Goal: Information Seeking & Learning: Learn about a topic

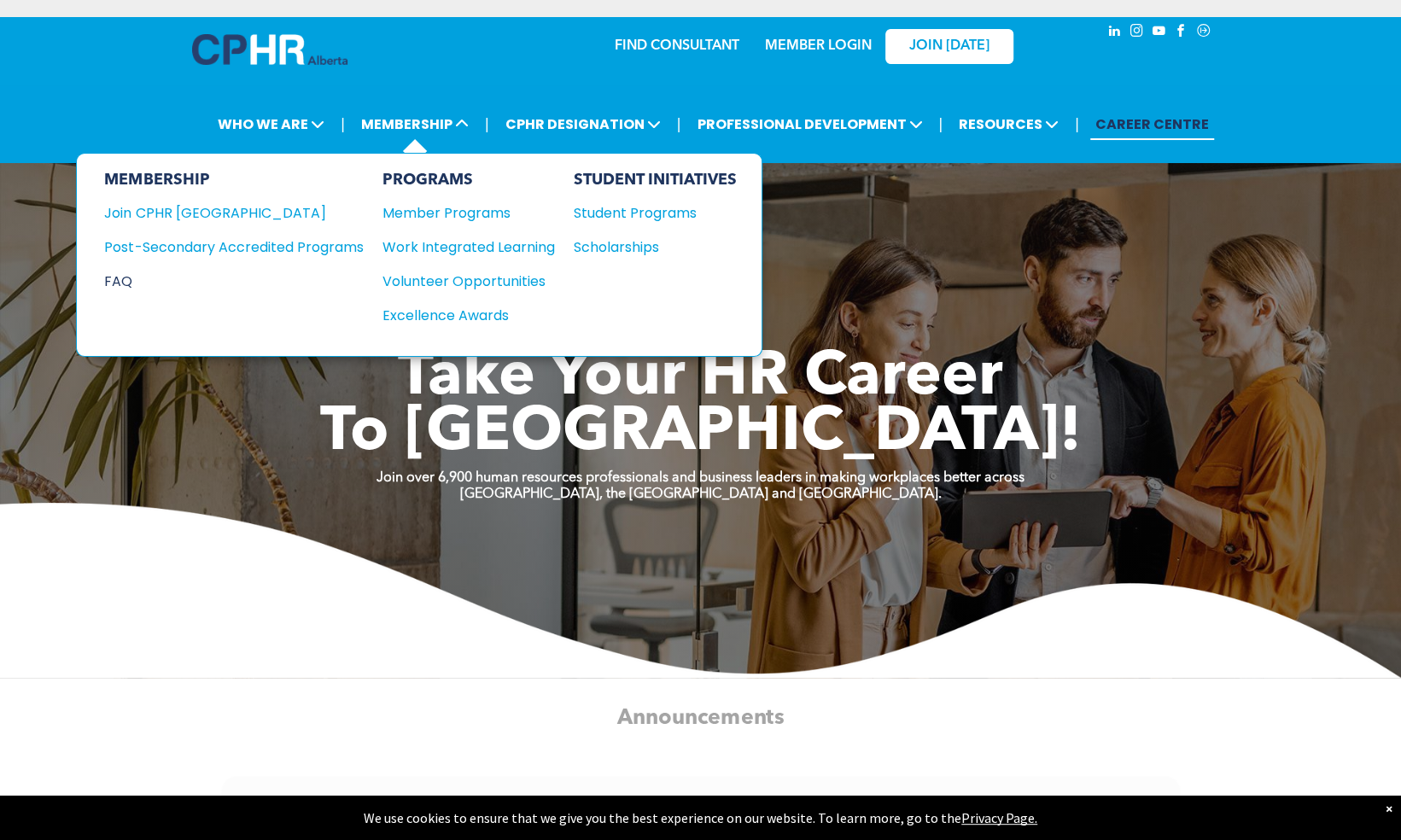
click at [123, 275] on div "FAQ" at bounding box center [221, 281] width 233 height 21
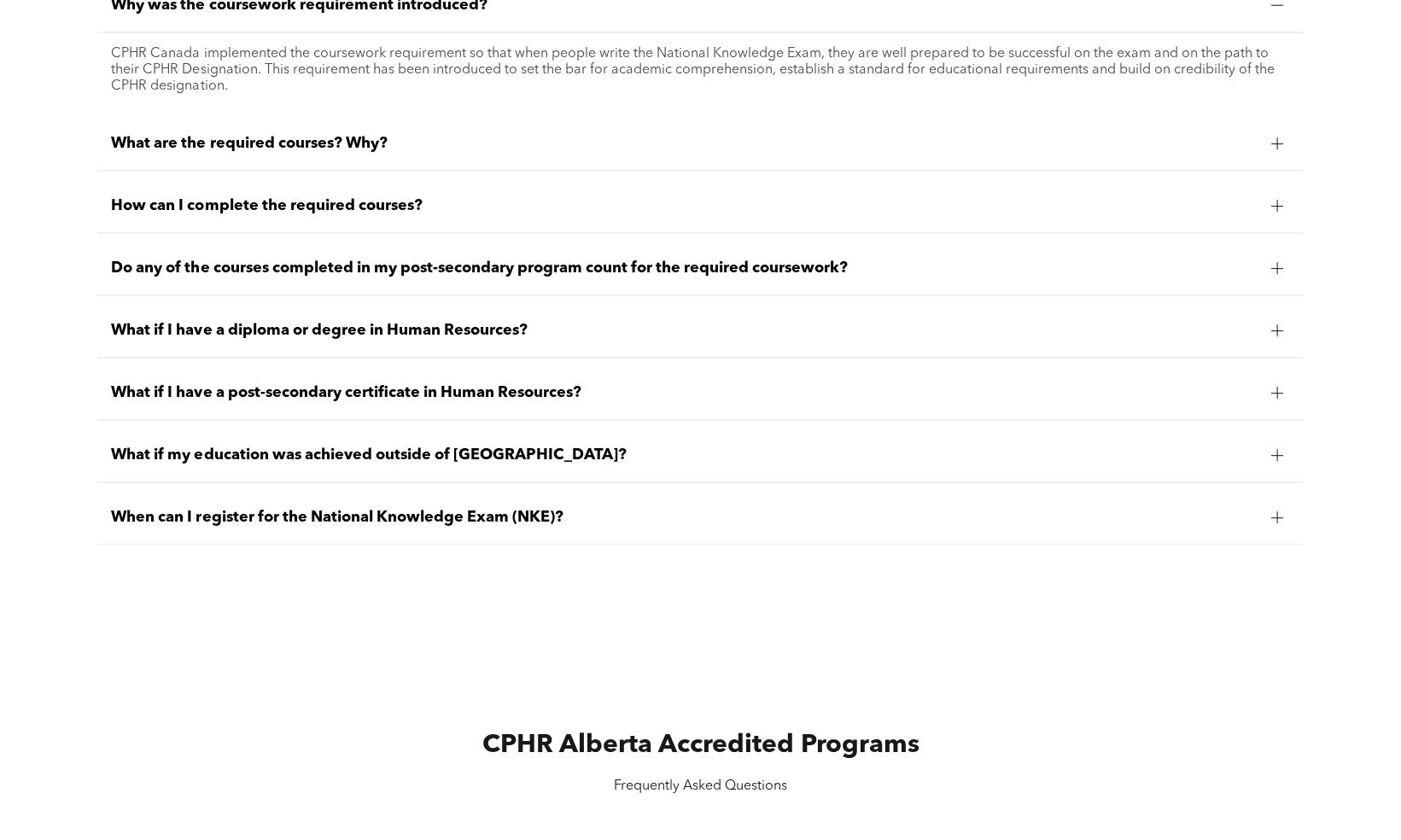
scroll to position [1561, 0]
click at [266, 517] on span "When can I register for the National Knowledge Exam (NKE)?" at bounding box center [683, 515] width 1146 height 18
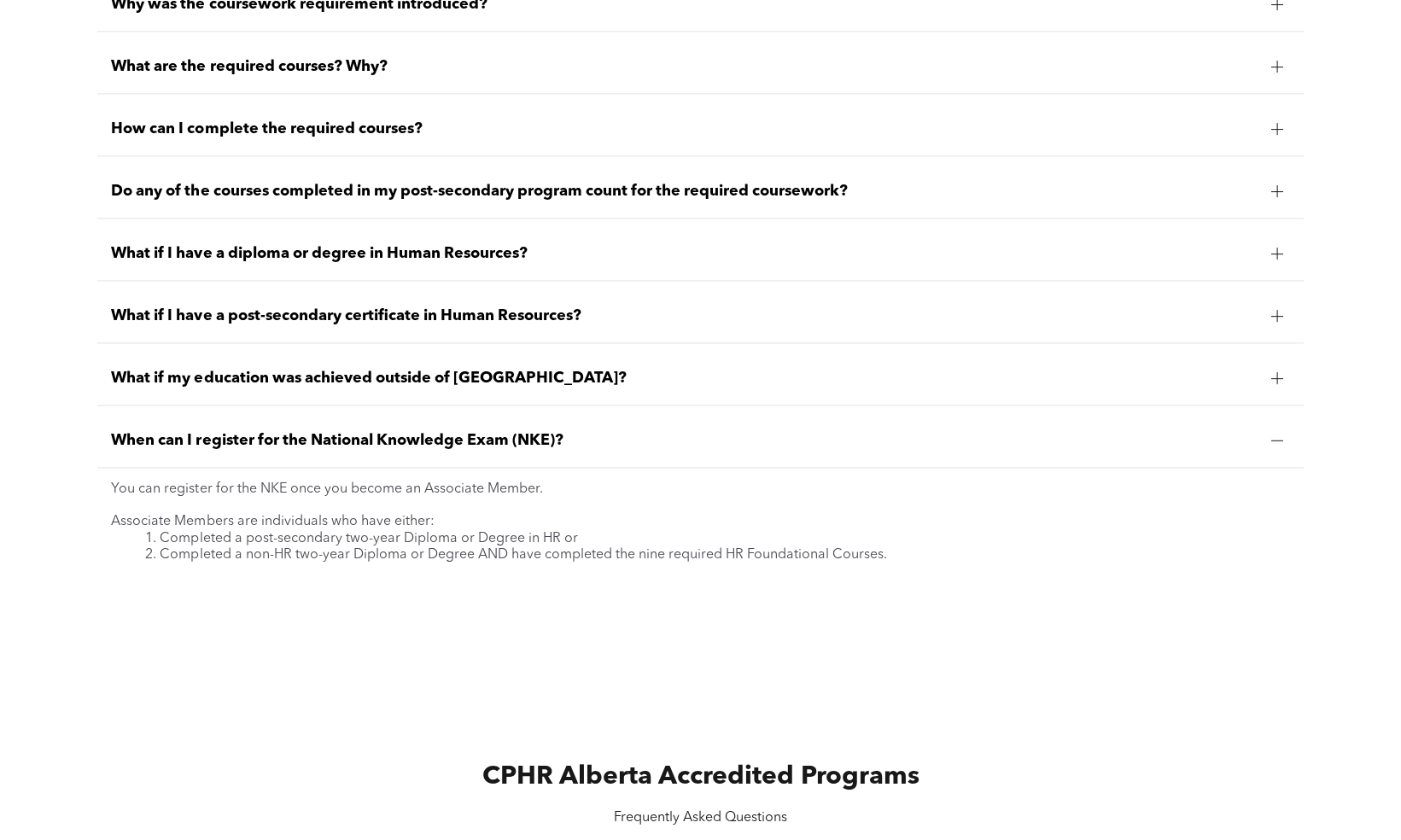
click at [74, 608] on div "Why was the coursework requirement introduced? CPHR Canada implemented the cour…" at bounding box center [700, 291] width 1401 height 682
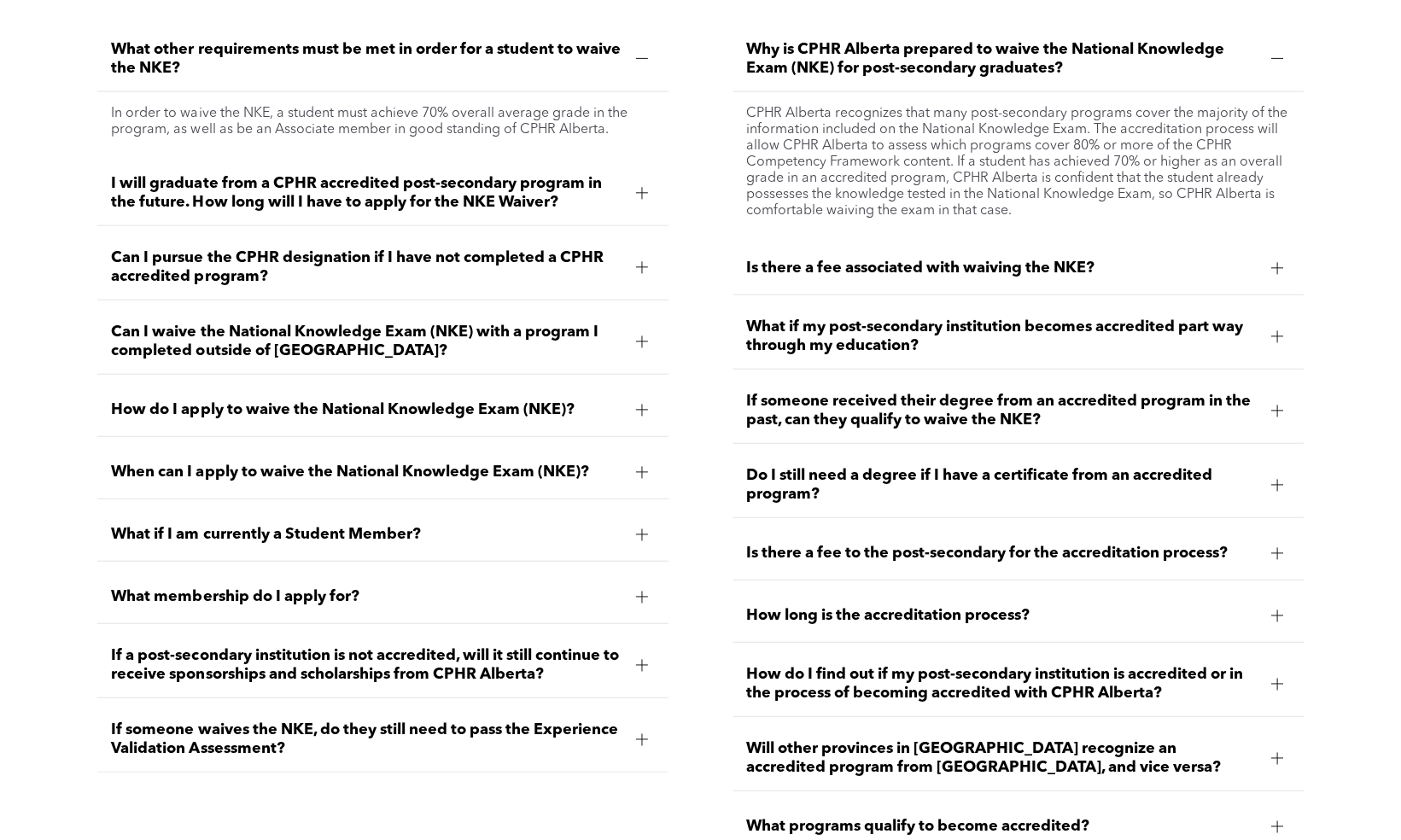
scroll to position [2446, 0]
click at [198, 406] on span "How do I apply to waive the National Knowledge Exam (NKE)?" at bounding box center [366, 408] width 511 height 18
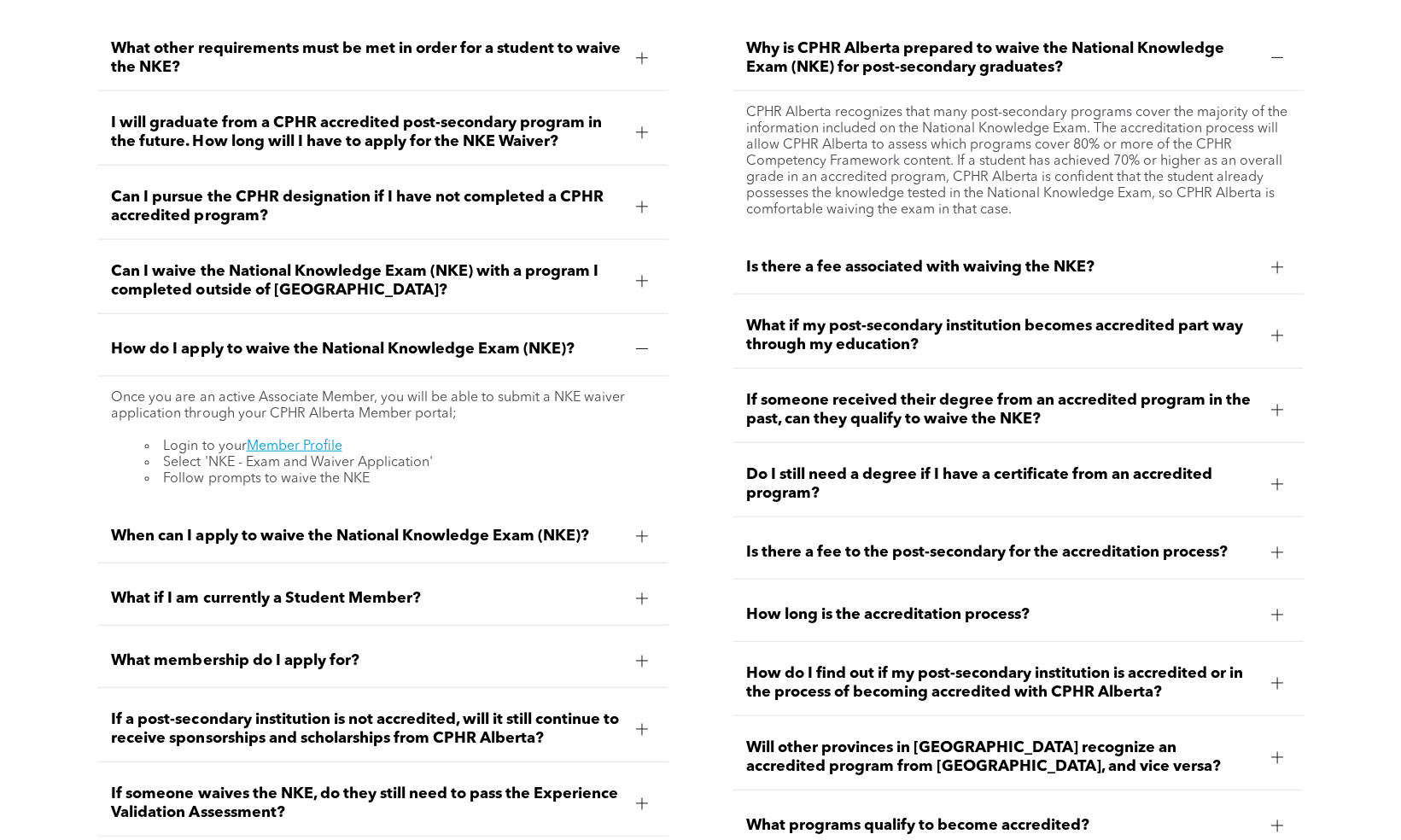
click at [48, 453] on div "What other requirements must be met in order for a student to waive the NKE? In…" at bounding box center [700, 453] width 1401 height 910
click at [24, 469] on div "What other requirements must be met in order for a student to waive the NKE? In…" at bounding box center [700, 453] width 1401 height 910
click at [161, 546] on div "When can I apply to waive the National Knowledge Exam (NKE)?" at bounding box center [383, 537] width 570 height 54
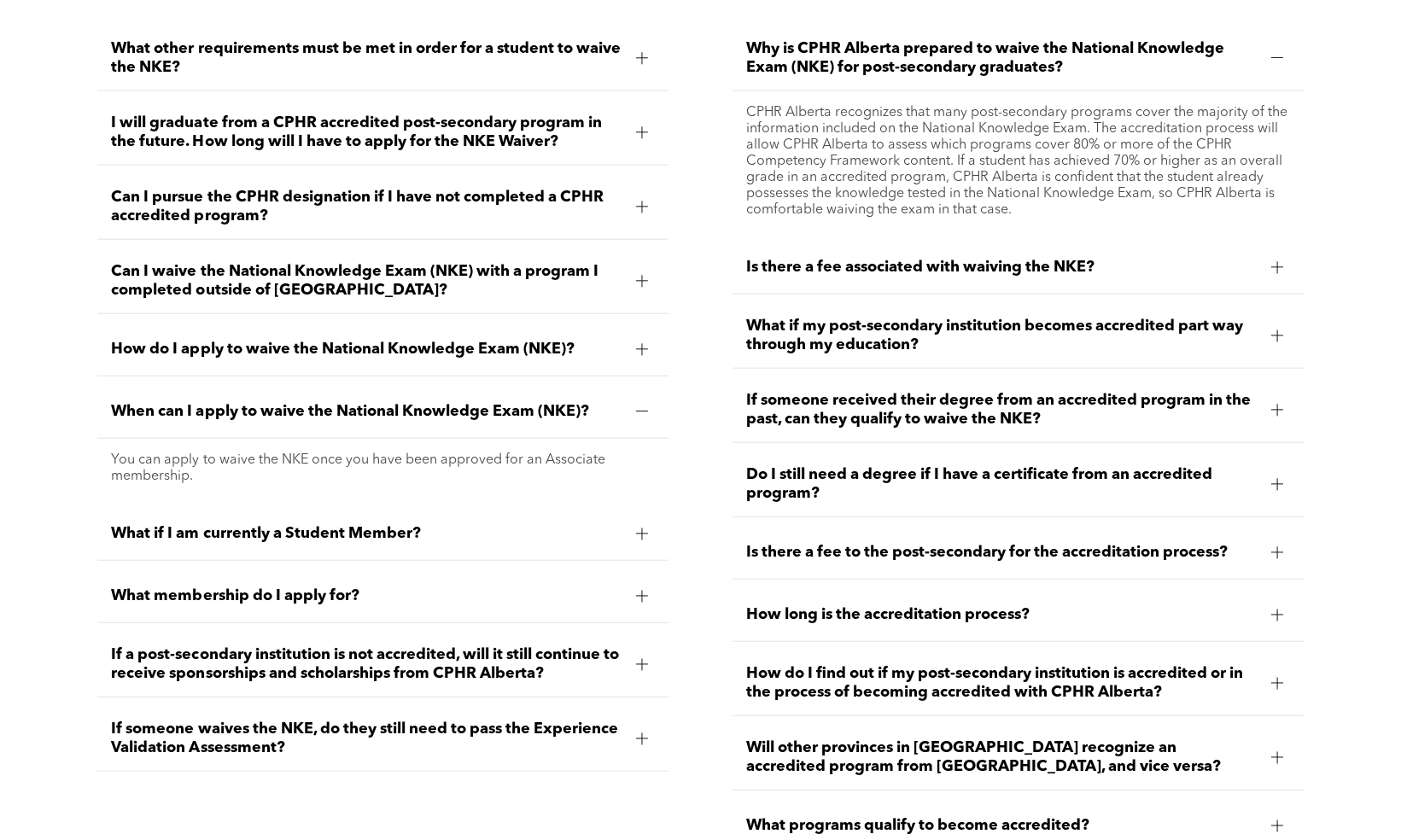
click at [39, 517] on div "What other requirements must be met in order for a student to waive the NKE? In…" at bounding box center [700, 453] width 1401 height 910
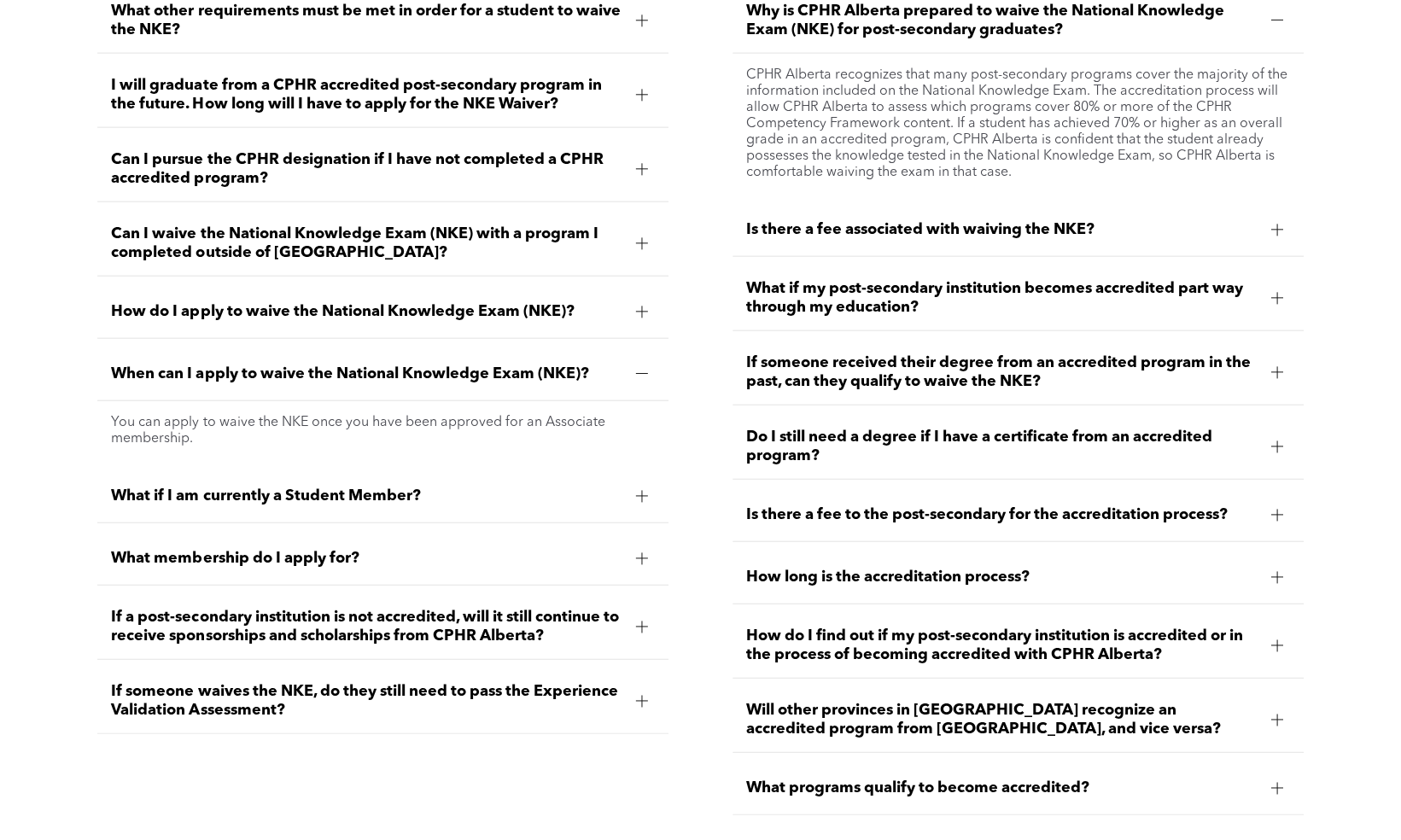
scroll to position [2514, 0]
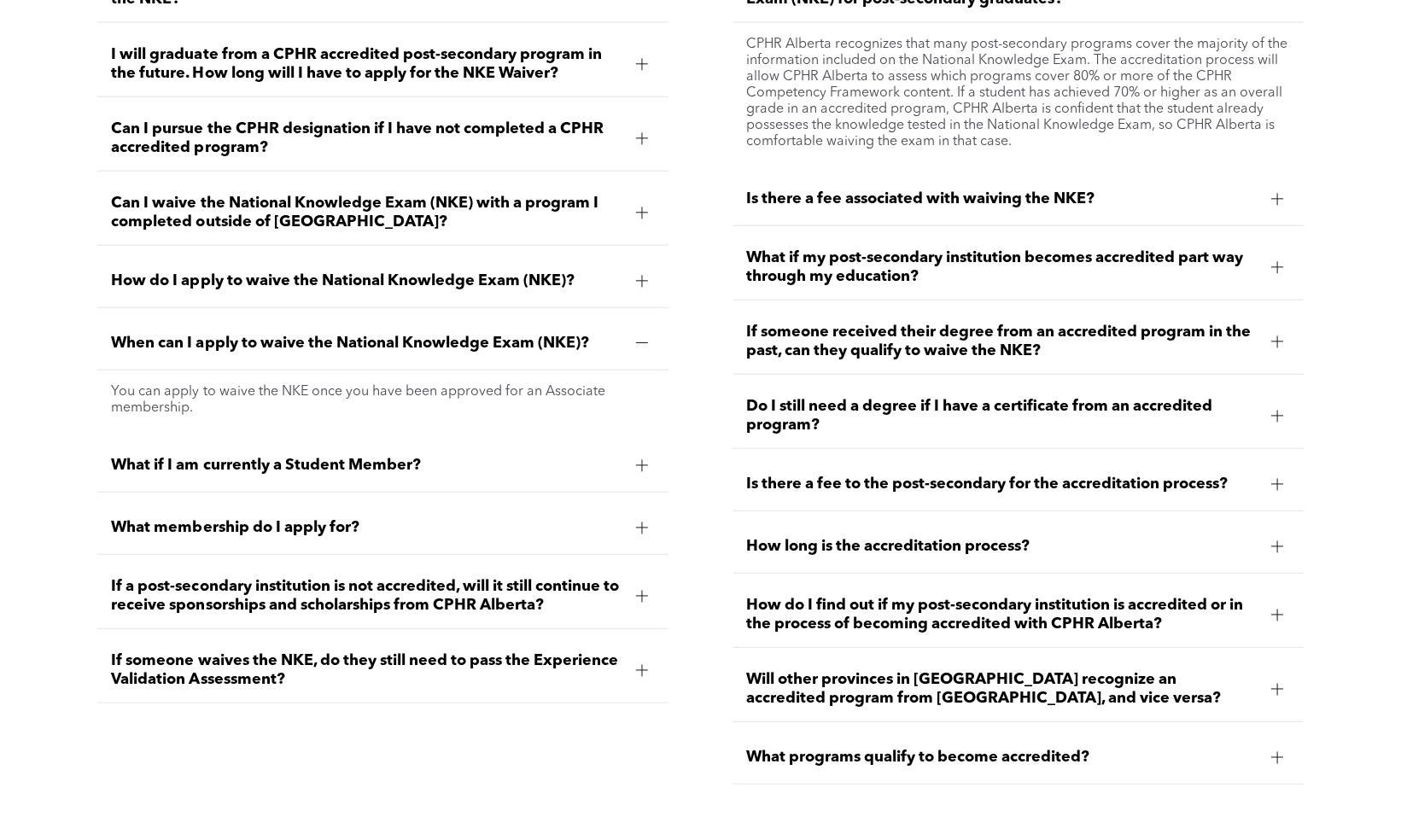
click at [146, 664] on span "If someone waives the NKE, do they still need to pass the Experience Validation…" at bounding box center [366, 669] width 511 height 38
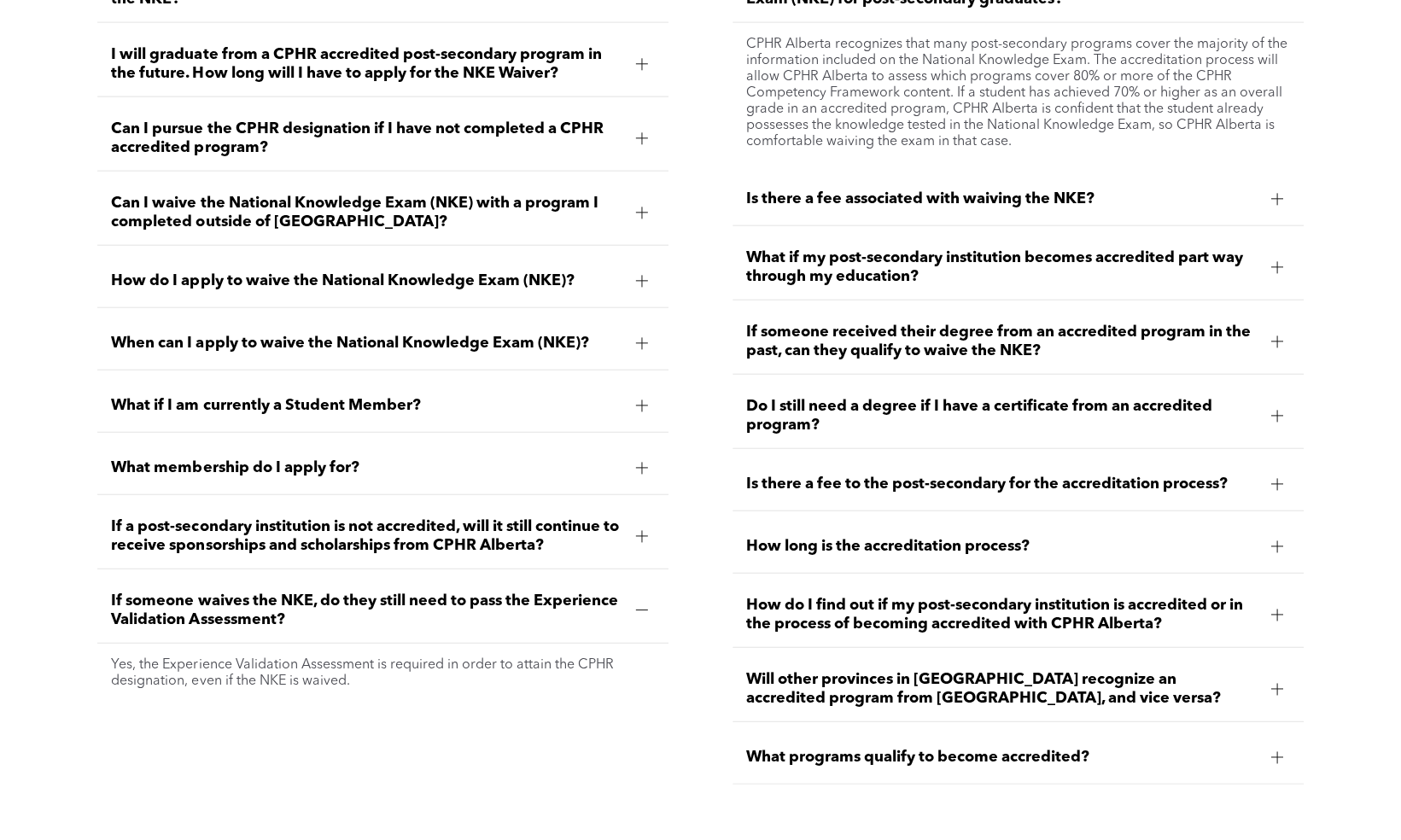
click at [64, 625] on div "What other requirements must be met in order for a student to waive the NKE? In…" at bounding box center [700, 384] width 1401 height 910
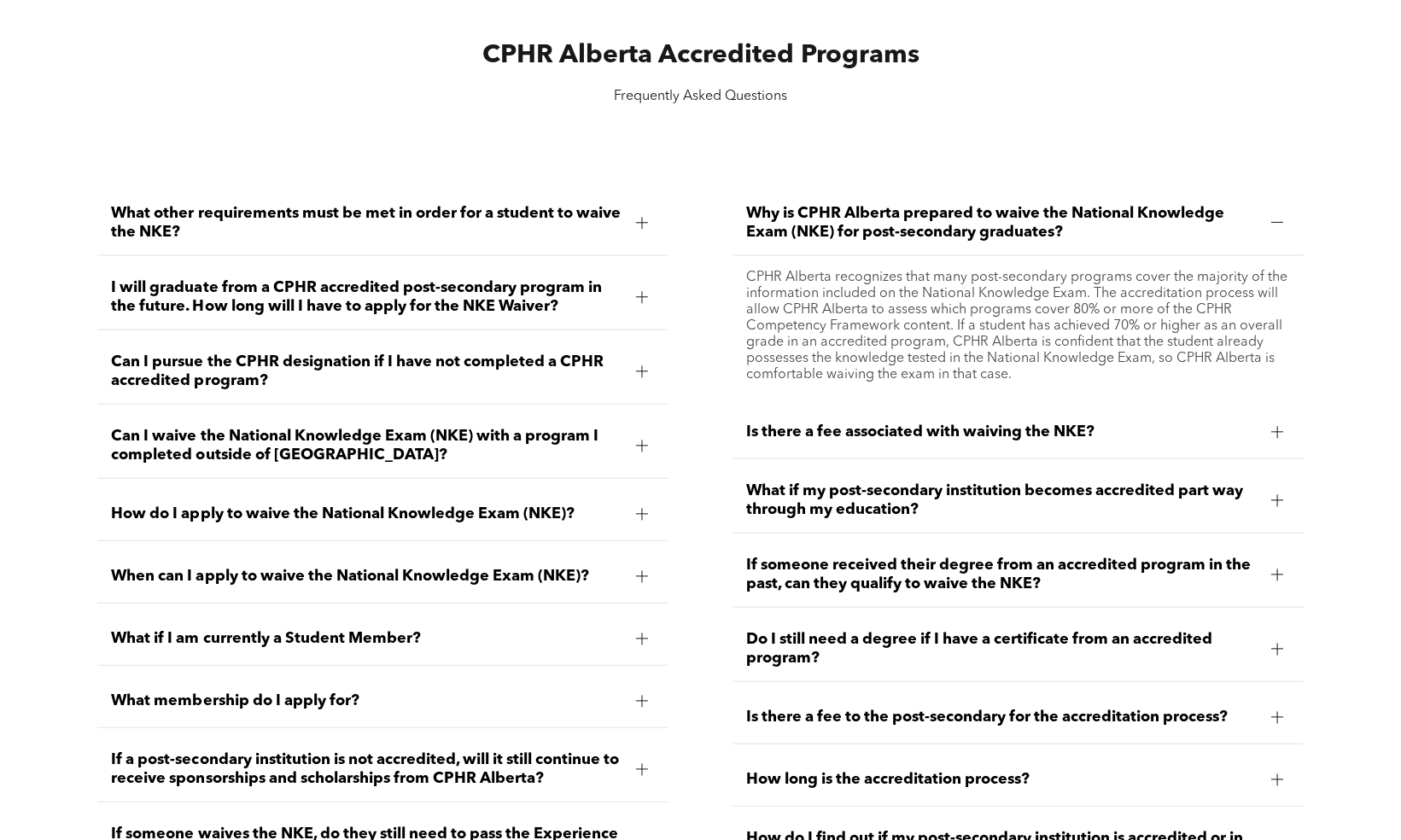
scroll to position [2280, 0]
click at [171, 372] on span "Can I pursue the CPHR designation if I have not completed a CPHR accredited pro…" at bounding box center [366, 372] width 511 height 38
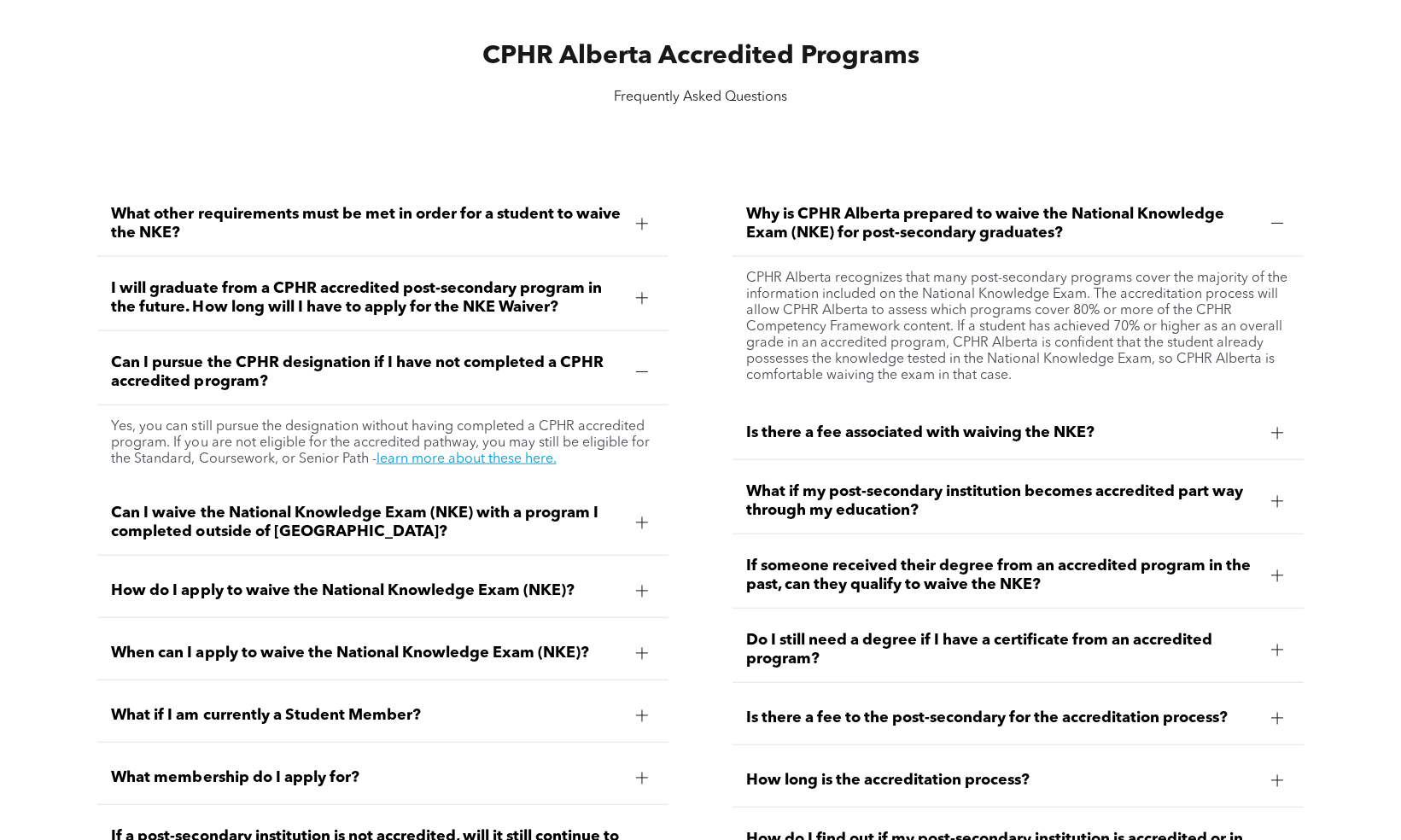
click at [56, 435] on div "What other requirements must be met in order for a student to waive the NKE? In…" at bounding box center [700, 618] width 1401 height 910
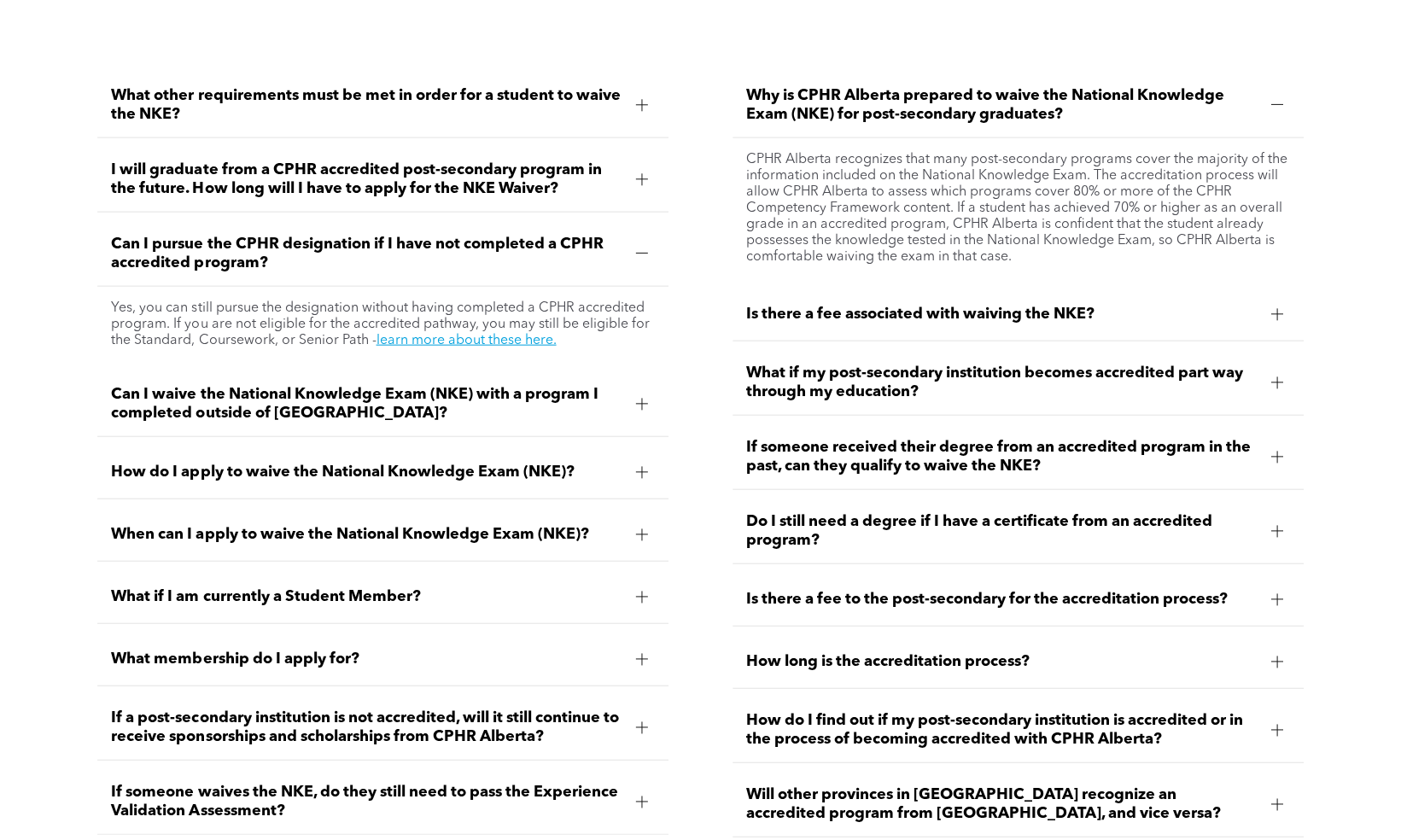
scroll to position [2400, 0]
click at [919, 314] on span "Is there a fee associated with waiving the NKE?" at bounding box center [1001, 312] width 511 height 18
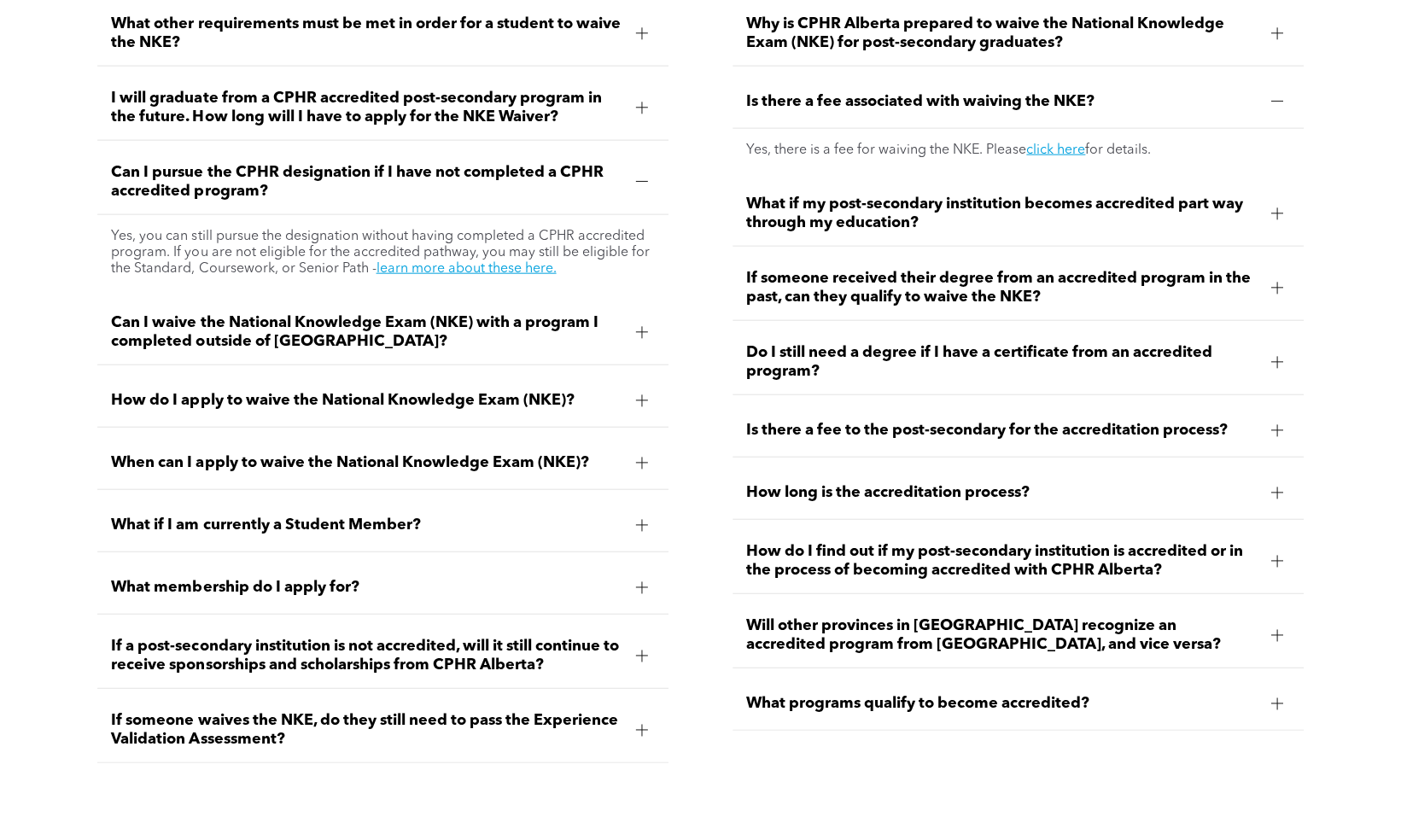
scroll to position [2472, 0]
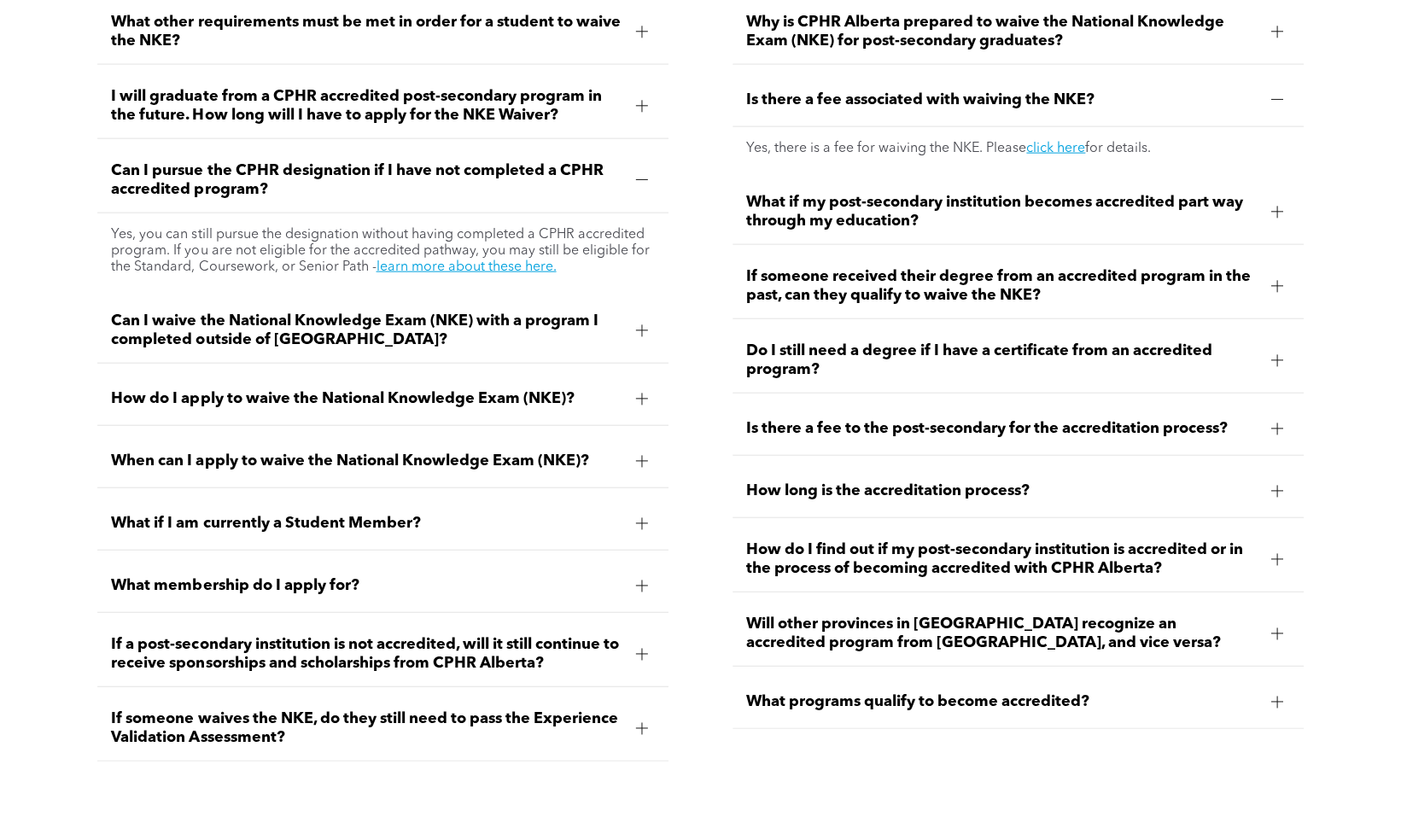
click at [972, 564] on span "How do I find out if my post-secondary institution is accredited or in the proc…" at bounding box center [1001, 559] width 511 height 38
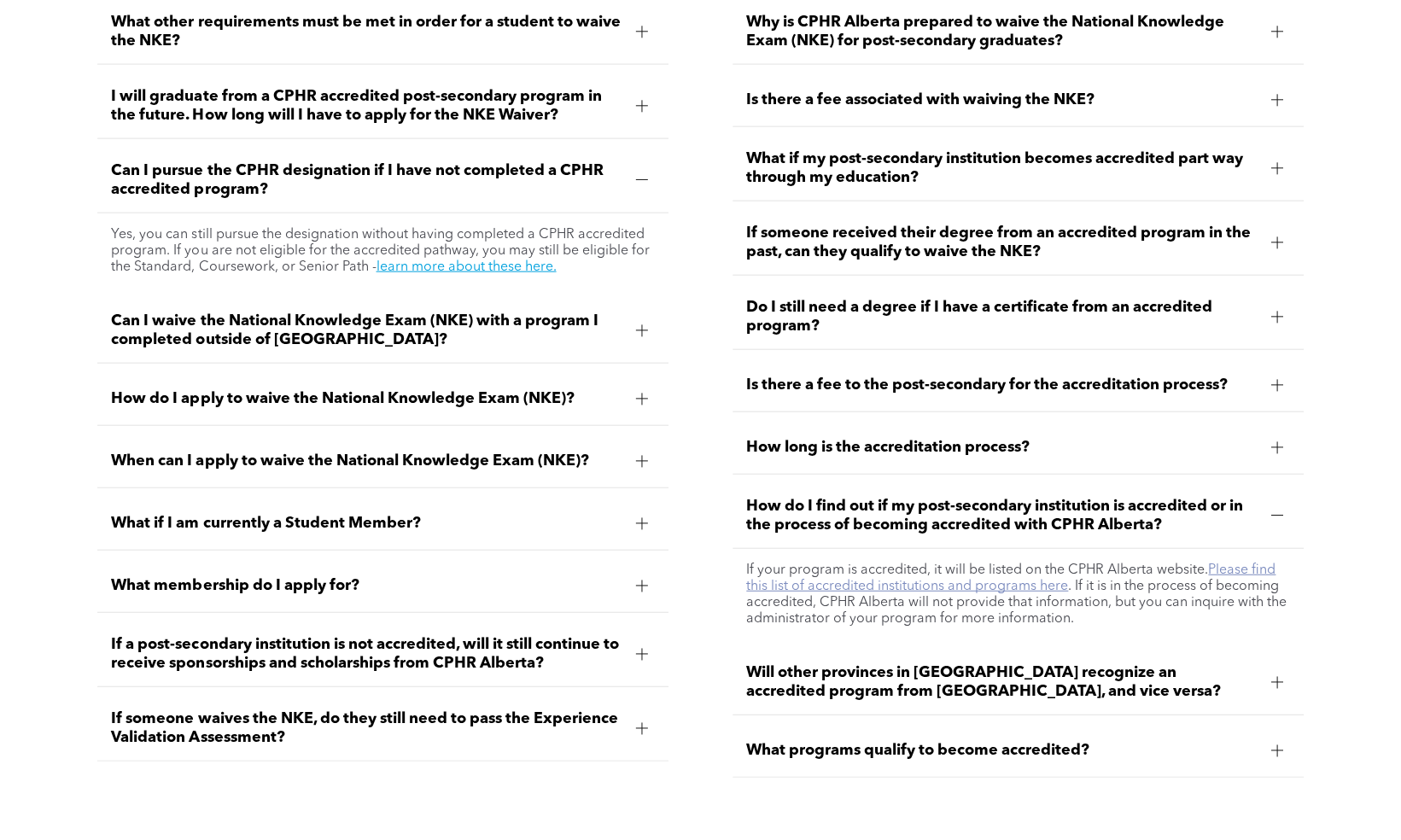
click at [1004, 585] on link "Please find this list of accredited institutions and programs here" at bounding box center [1010, 578] width 529 height 30
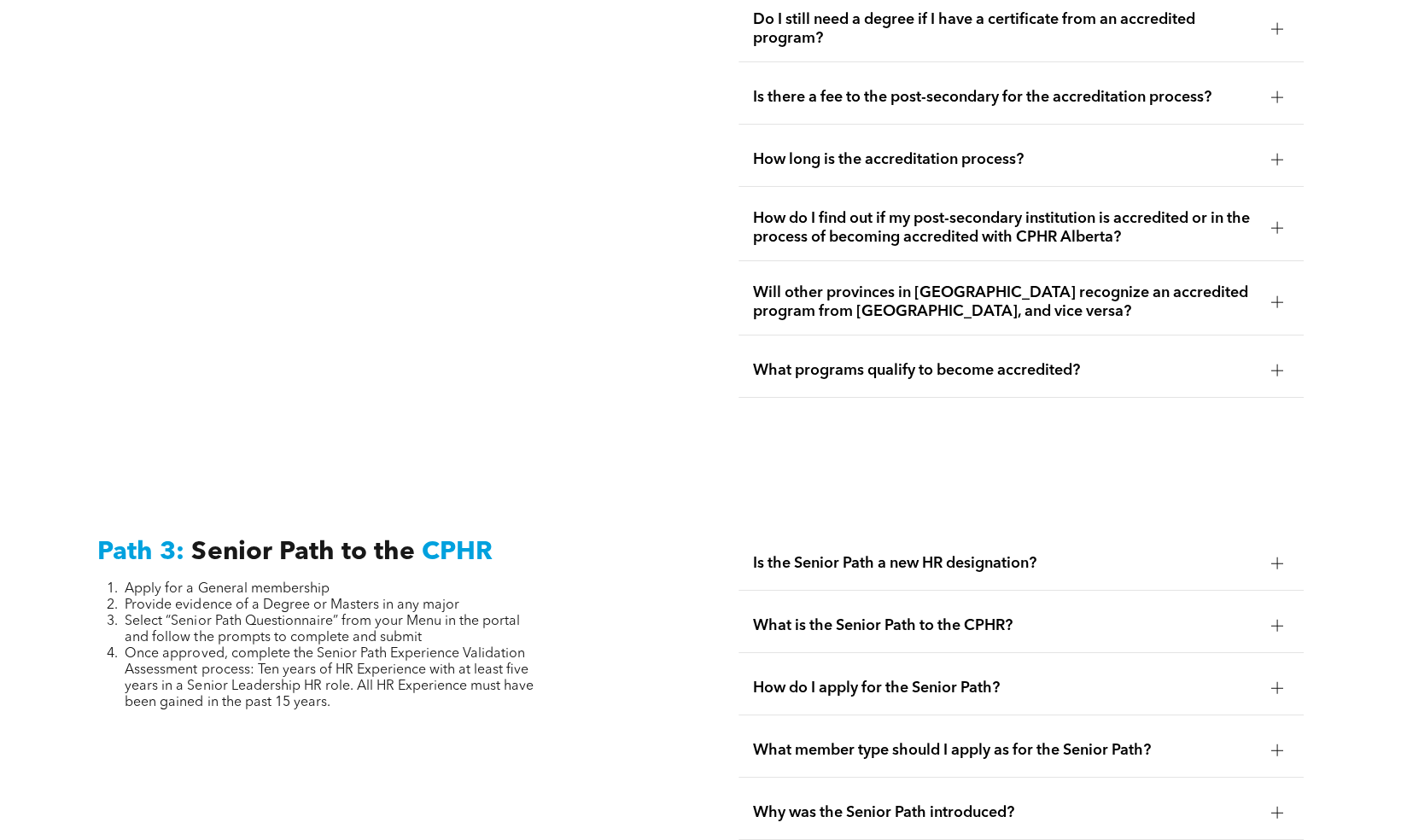
scroll to position [3810, 0]
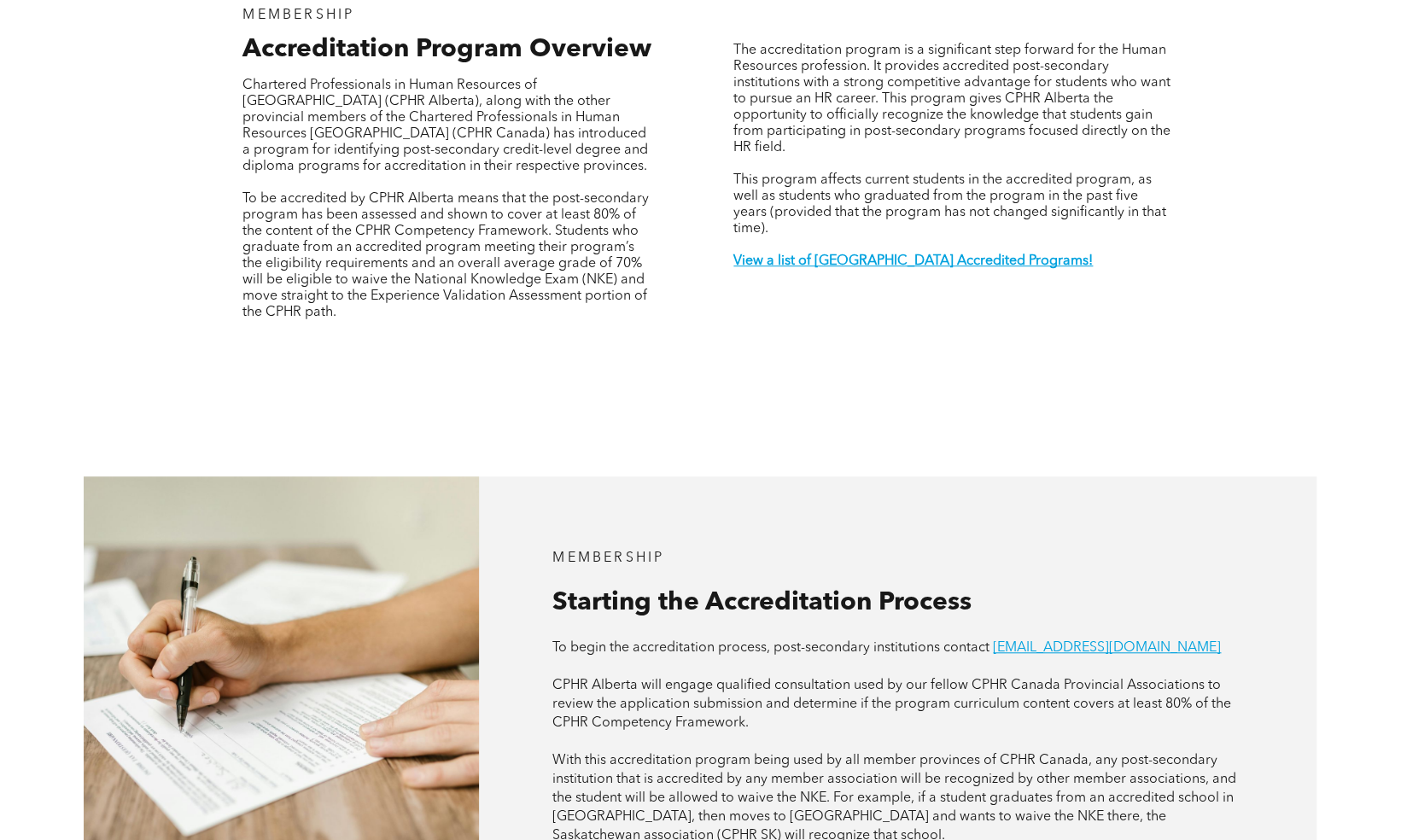
scroll to position [627, 0]
click at [921, 253] on strong "View a list of [GEOGRAPHIC_DATA] Accredited Programs!" at bounding box center [912, 260] width 359 height 13
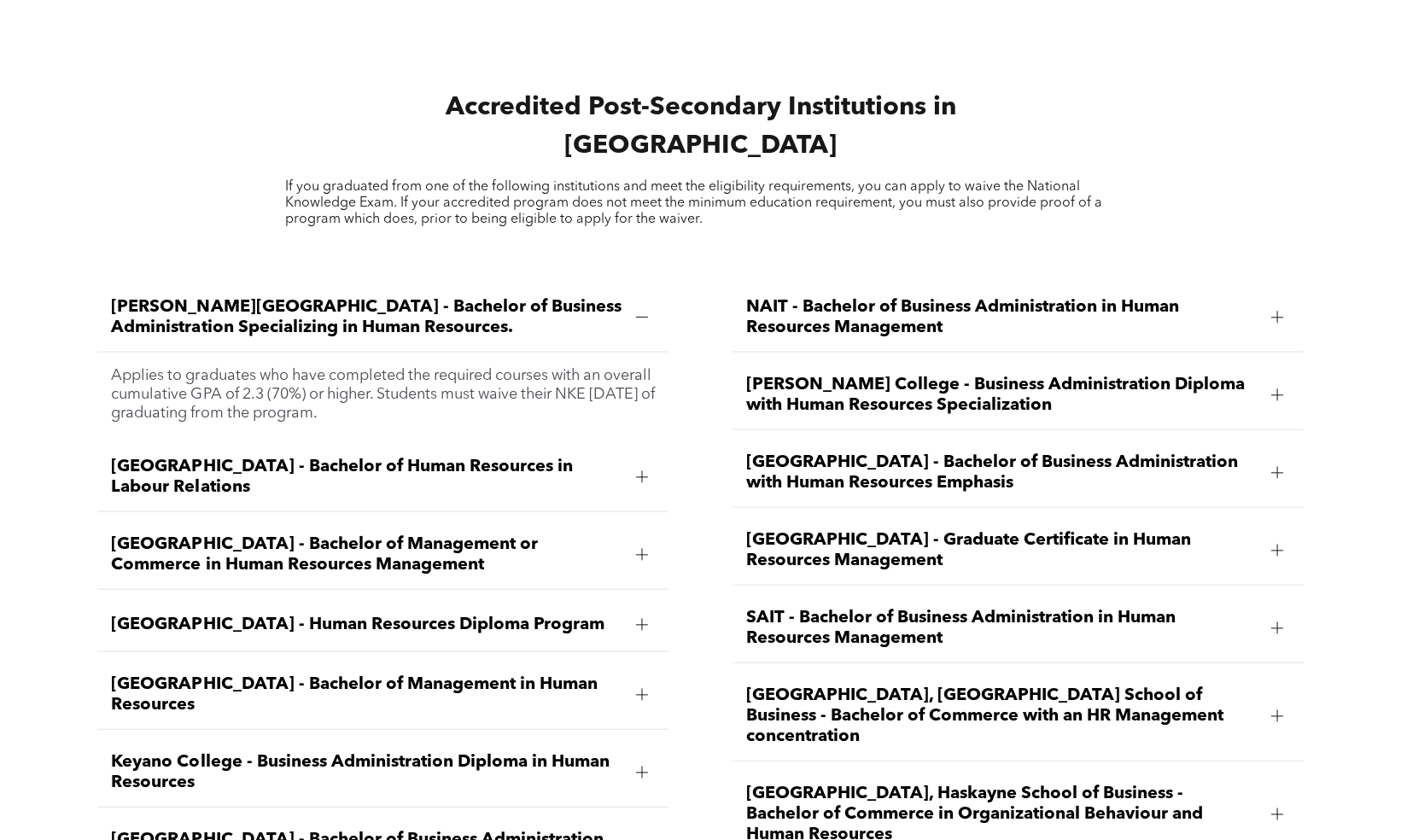
scroll to position [2227, 0]
